Goal: Transaction & Acquisition: Book appointment/travel/reservation

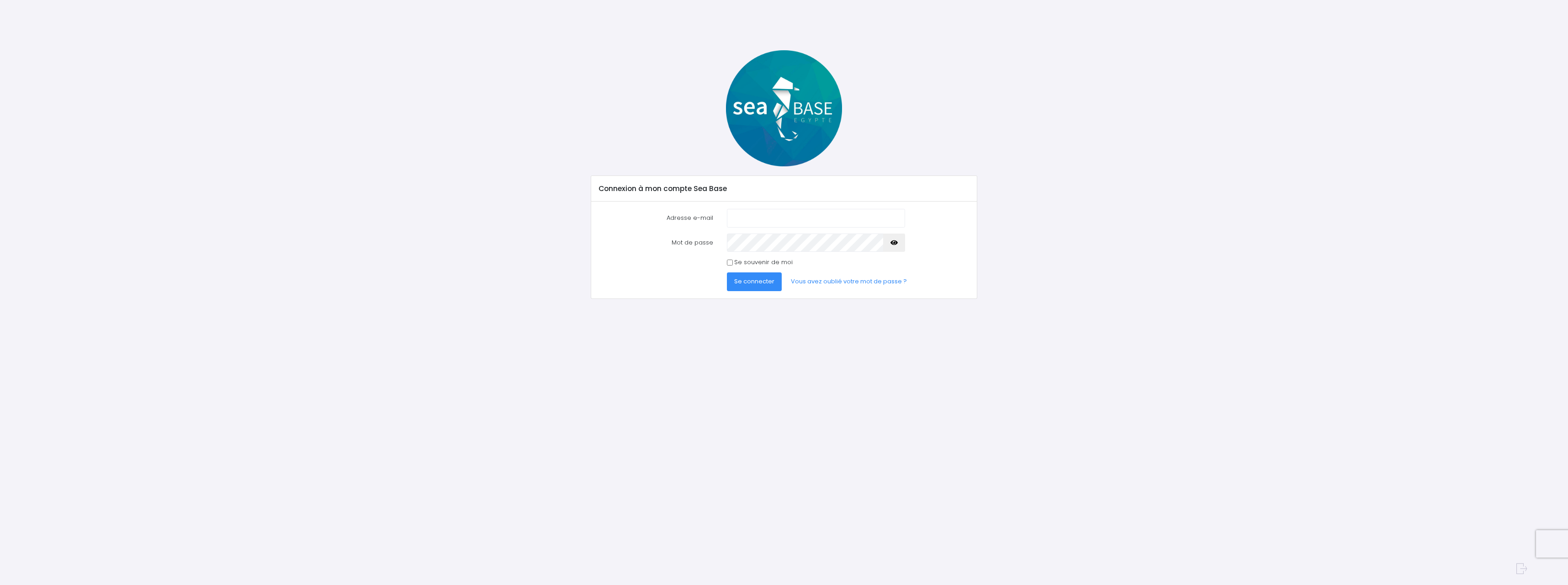
click at [802, 223] on input "Adresse e-mail" at bounding box center [816, 218] width 178 height 18
type input "[EMAIL_ADDRESS][DOMAIN_NAME]"
click at [894, 243] on icon "button" at bounding box center [894, 243] width 7 height 0
click at [763, 285] on span "Se connecter" at bounding box center [754, 281] width 40 height 9
click at [755, 292] on span "Se connecter" at bounding box center [754, 290] width 40 height 9
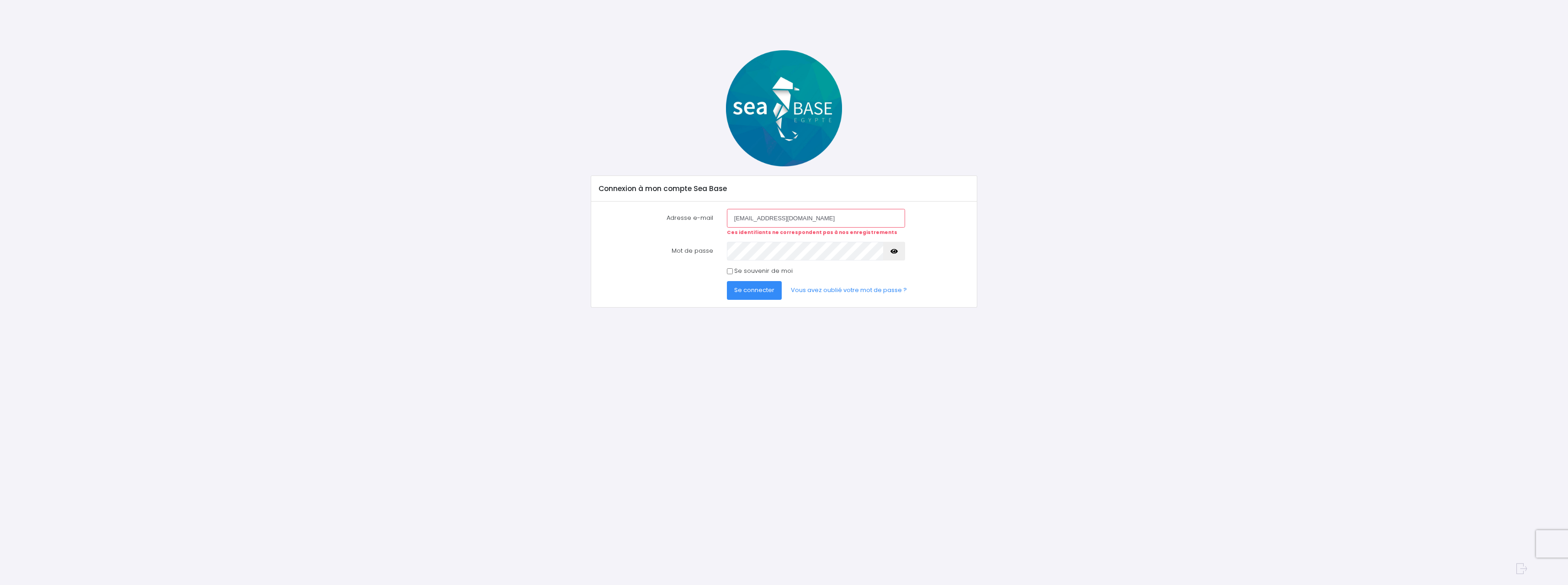
click at [768, 290] on span "Se connecter" at bounding box center [754, 290] width 40 height 9
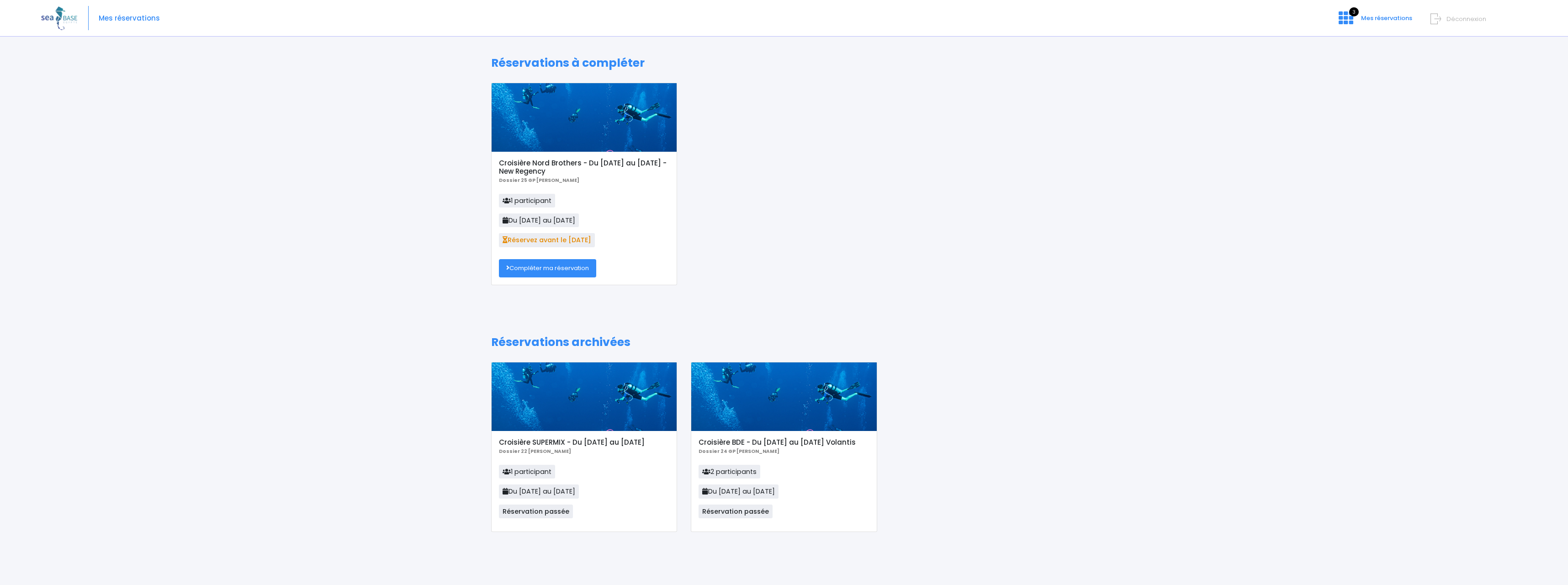
click at [539, 270] on link "Compléter ma réservation" at bounding box center [548, 268] width 97 height 18
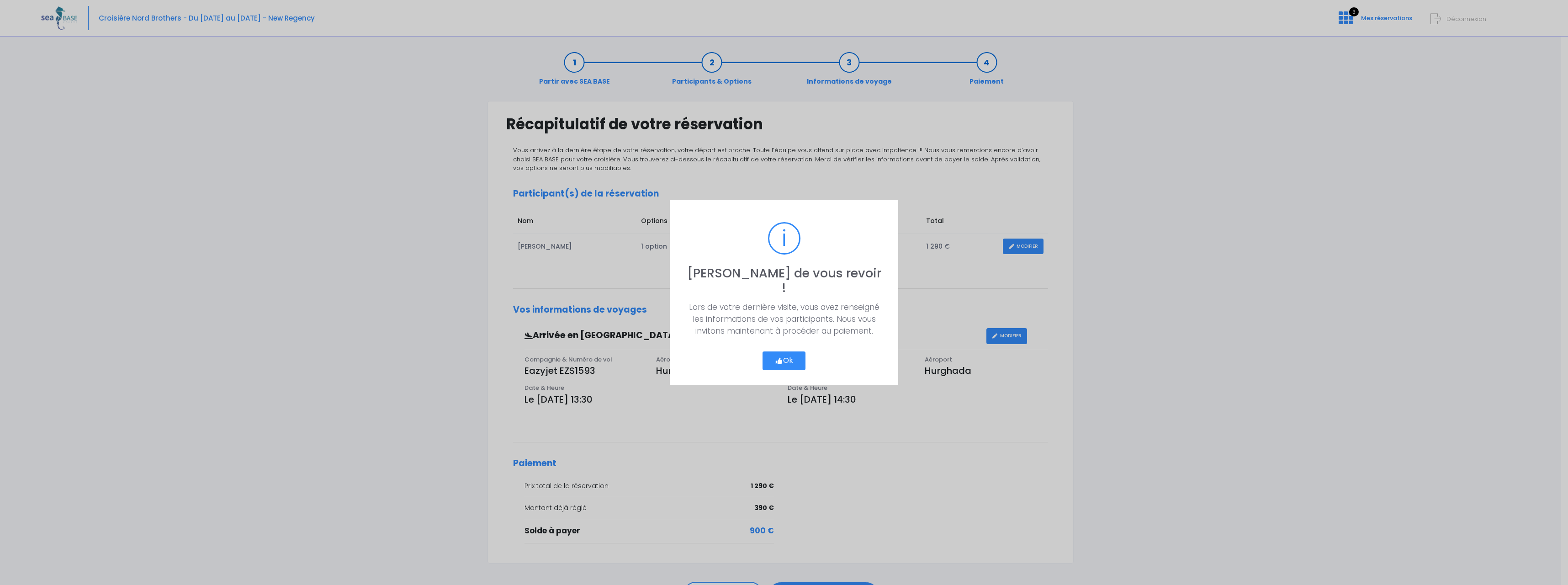
click at [783, 351] on button "Ok" at bounding box center [784, 361] width 43 height 19
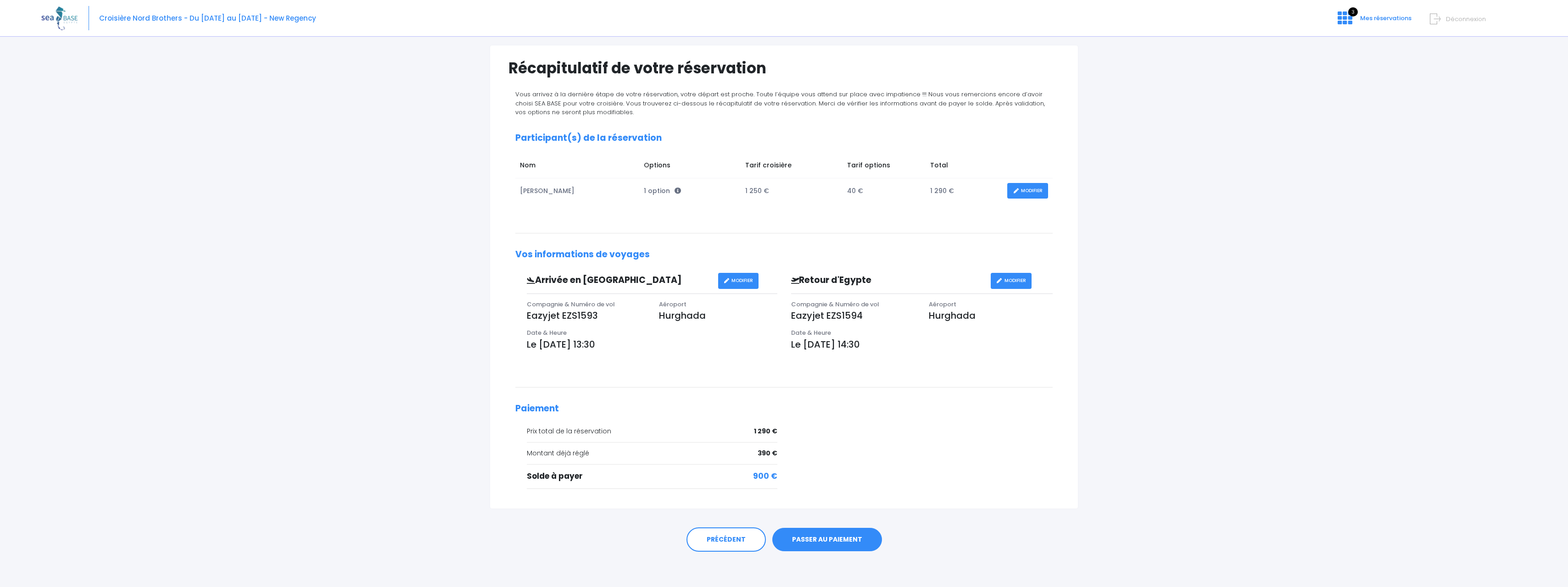
scroll to position [58, 0]
click at [836, 536] on link "PASSER AU PAIEMENT" at bounding box center [826, 538] width 109 height 24
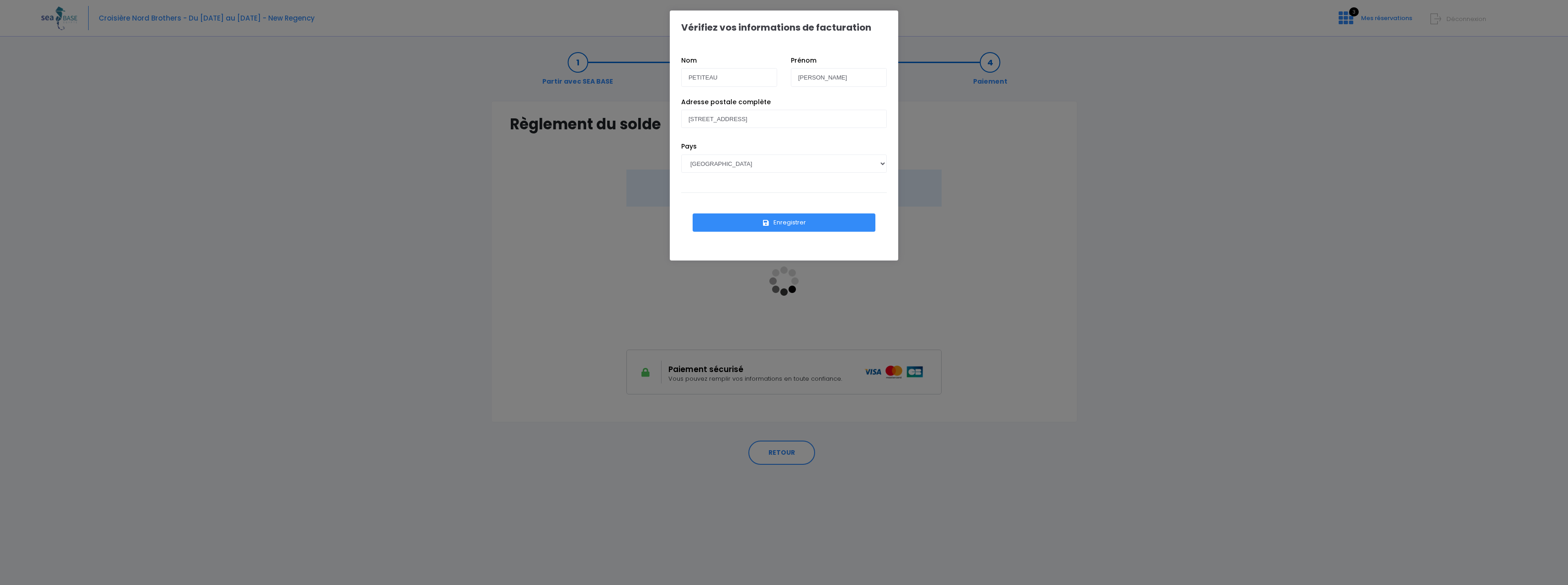
click at [785, 221] on button "Enregistrer" at bounding box center [784, 223] width 183 height 18
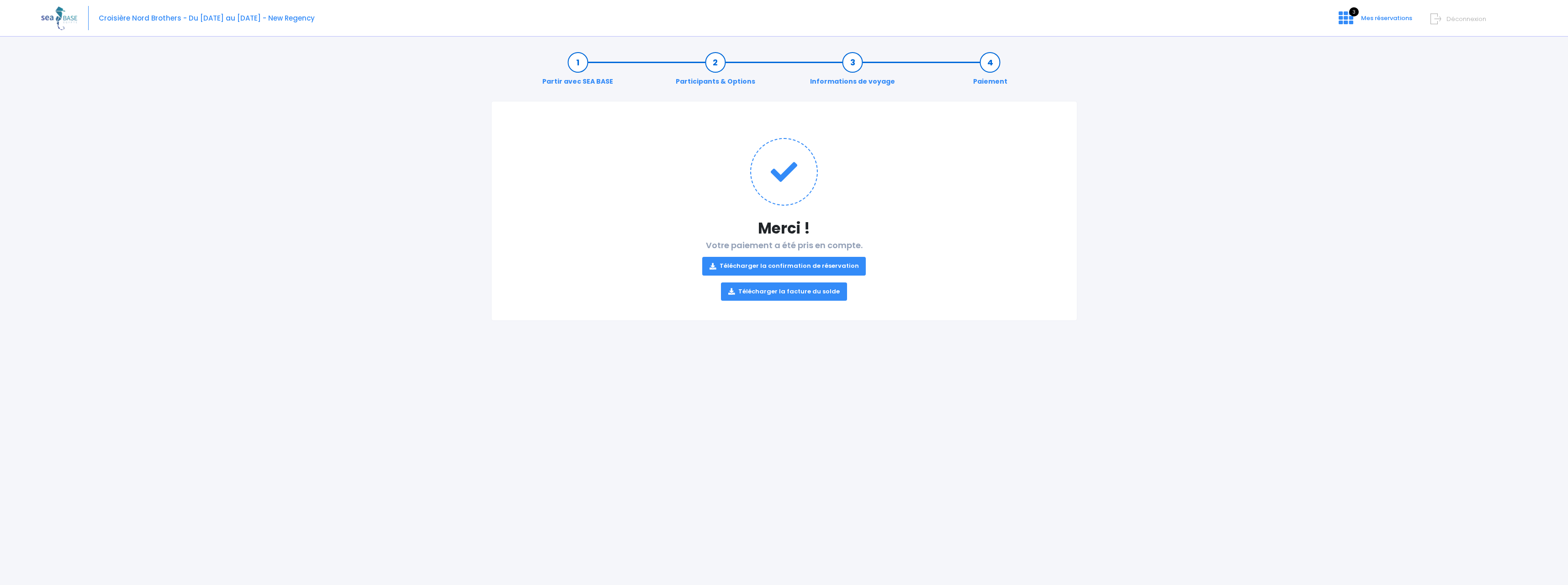
click at [805, 292] on link "Télécharger la facture du solde" at bounding box center [783, 292] width 126 height 18
click at [817, 264] on link "Télécharger la confirmation de réservation" at bounding box center [784, 266] width 164 height 18
